Goal: Information Seeking & Learning: Learn about a topic

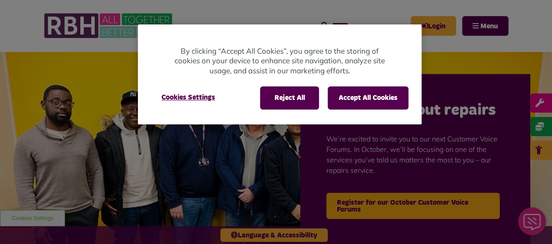
click at [478, 27] on div at bounding box center [276, 122] width 552 height 244
click at [382, 96] on button "Accept All Cookies" at bounding box center [368, 97] width 81 height 23
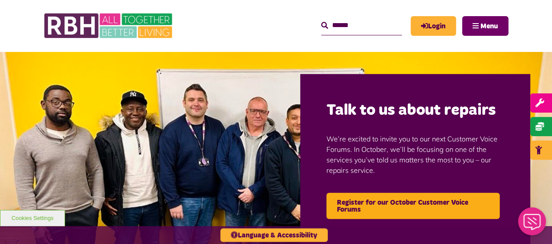
click at [482, 29] on span "Menu" at bounding box center [488, 26] width 17 height 7
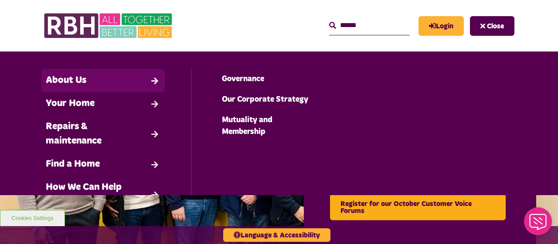
click at [66, 81] on link "About Us" at bounding box center [102, 80] width 123 height 23
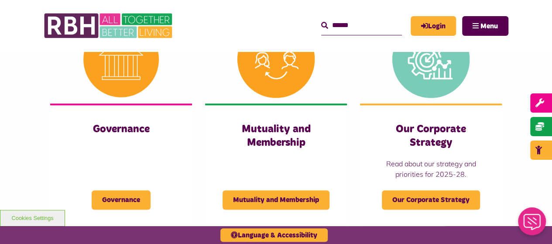
scroll to position [640, 0]
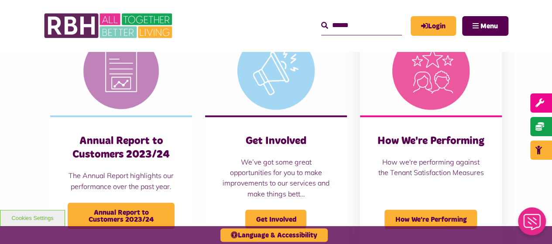
click at [489, 187] on div "How We're Performing How we're performing against the Tenant Satisfaction Measu…" at bounding box center [431, 180] width 142 height 131
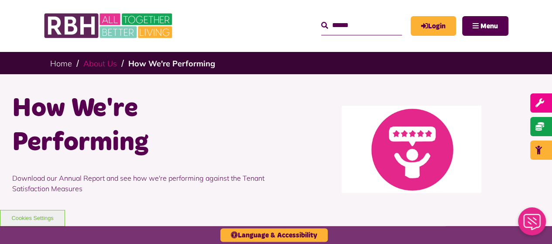
click at [107, 65] on link "About Us" at bounding box center [100, 63] width 34 height 10
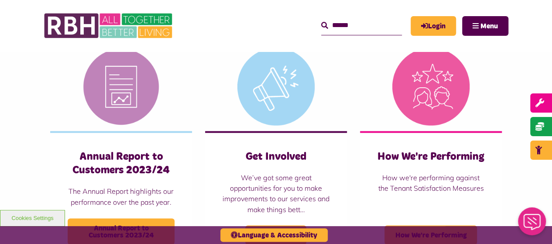
scroll to position [623, 0]
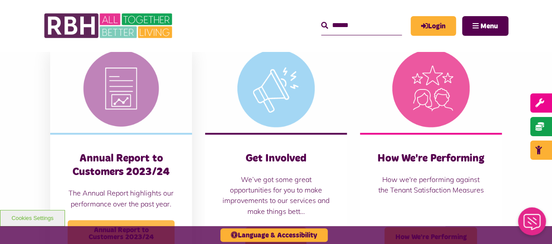
click at [160, 220] on span "Annual Report to Customers 2023/24" at bounding box center [121, 233] width 107 height 26
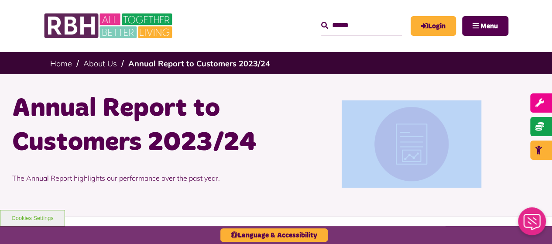
click at [397, 148] on img at bounding box center [412, 143] width 140 height 87
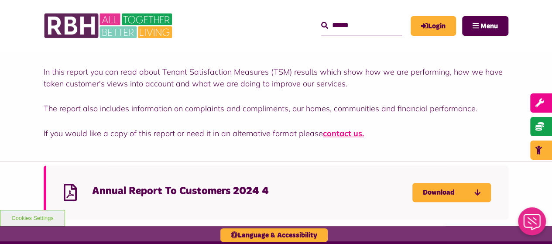
scroll to position [213, 0]
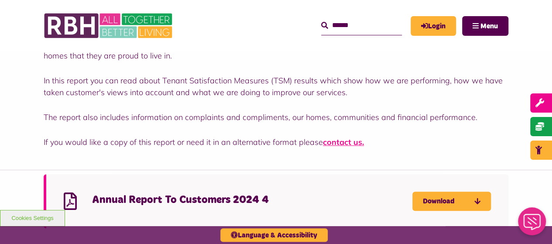
click at [71, 199] on icon at bounding box center [70, 200] width 13 height 17
click at [427, 202] on link "Download" at bounding box center [451, 201] width 79 height 19
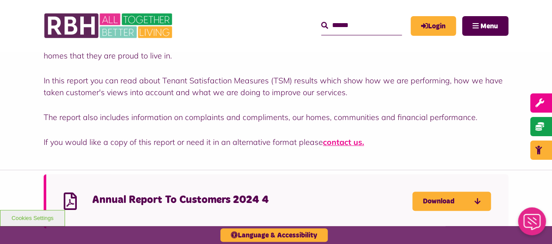
click at [270, 66] on div "Our Annual Report 2023/24 shows how we are achieving our overarching aim of ens…" at bounding box center [276, 93] width 465 height 110
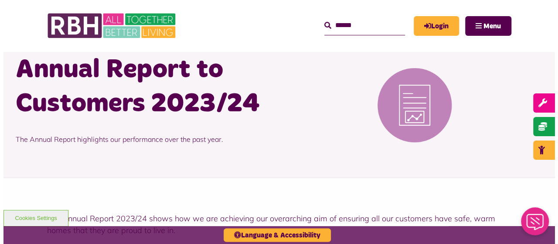
scroll to position [0, 0]
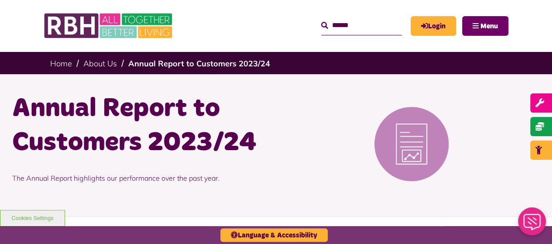
click at [484, 23] on span "Menu" at bounding box center [488, 26] width 17 height 7
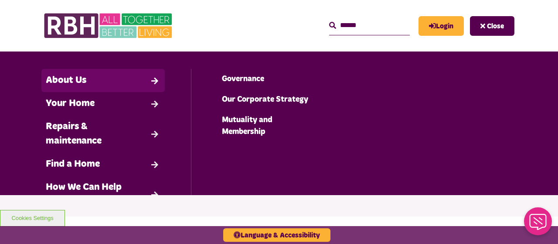
click at [79, 85] on link "About Us" at bounding box center [102, 80] width 123 height 23
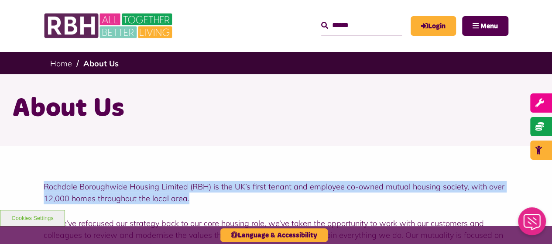
drag, startPoint x: 193, startPoint y: 203, endPoint x: 38, endPoint y: 179, distance: 156.6
copy p "Rochdale Boroughwide Housing Limited (RBH) is the UK’s first tenant and employe…"
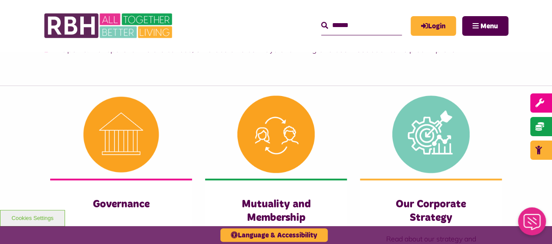
scroll to position [411, 0]
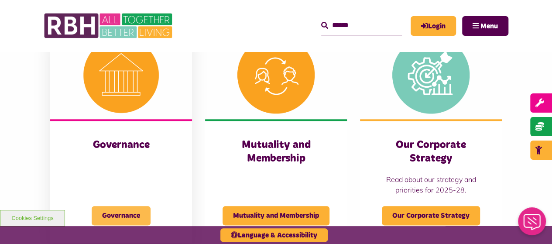
click at [130, 213] on span "Governance" at bounding box center [121, 215] width 59 height 19
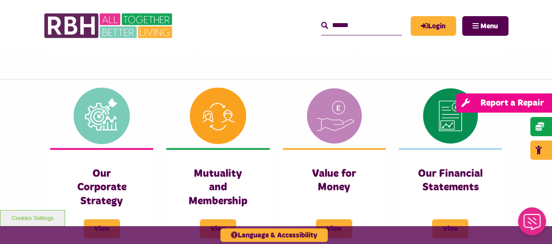
scroll to position [307, 0]
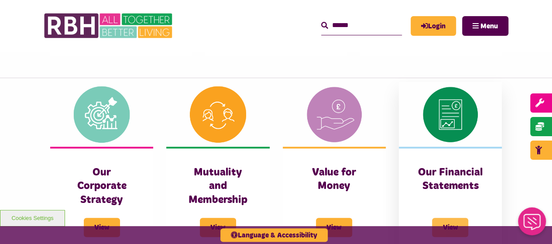
click at [455, 219] on span "View" at bounding box center [450, 227] width 36 height 19
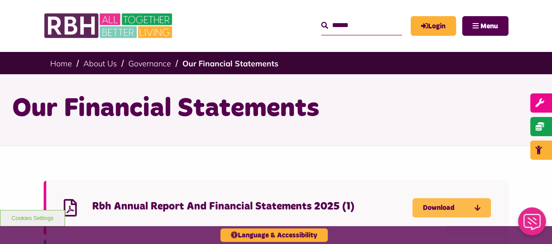
click at [427, 207] on link "Download" at bounding box center [451, 207] width 79 height 19
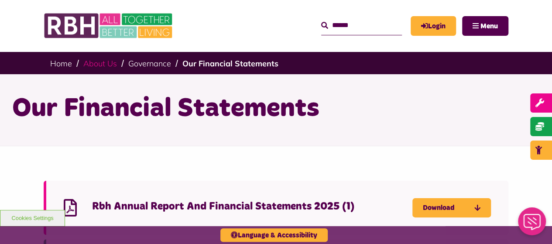
click at [113, 67] on link "About Us" at bounding box center [100, 63] width 34 height 10
